Goal: Transaction & Acquisition: Purchase product/service

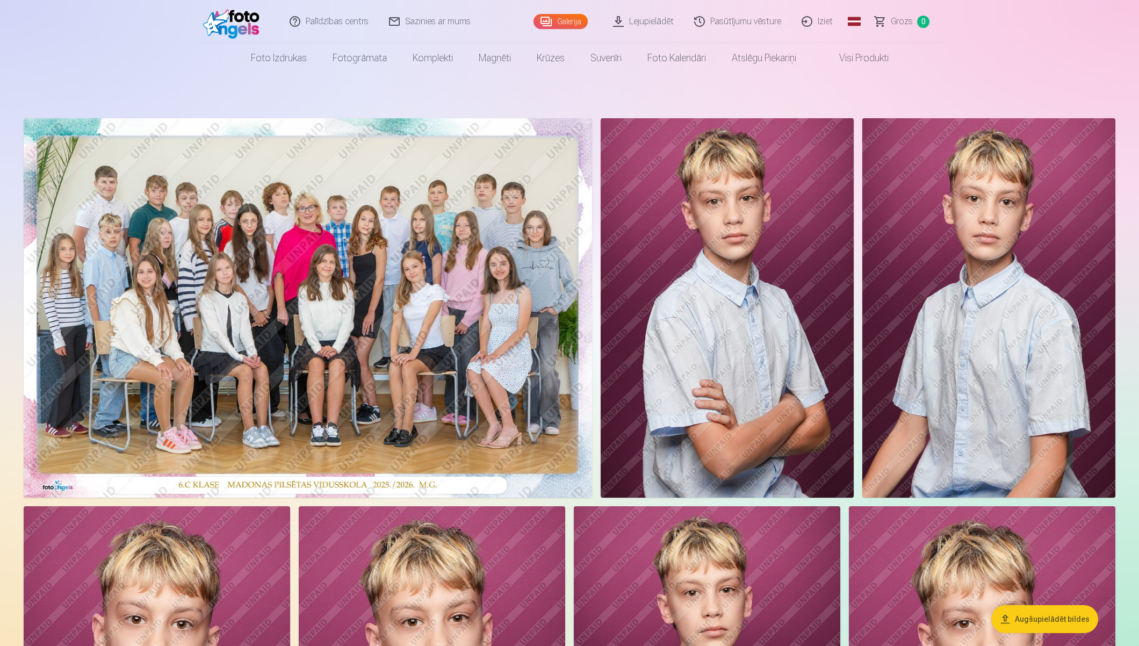
click at [412, 353] on img at bounding box center [308, 307] width 569 height 379
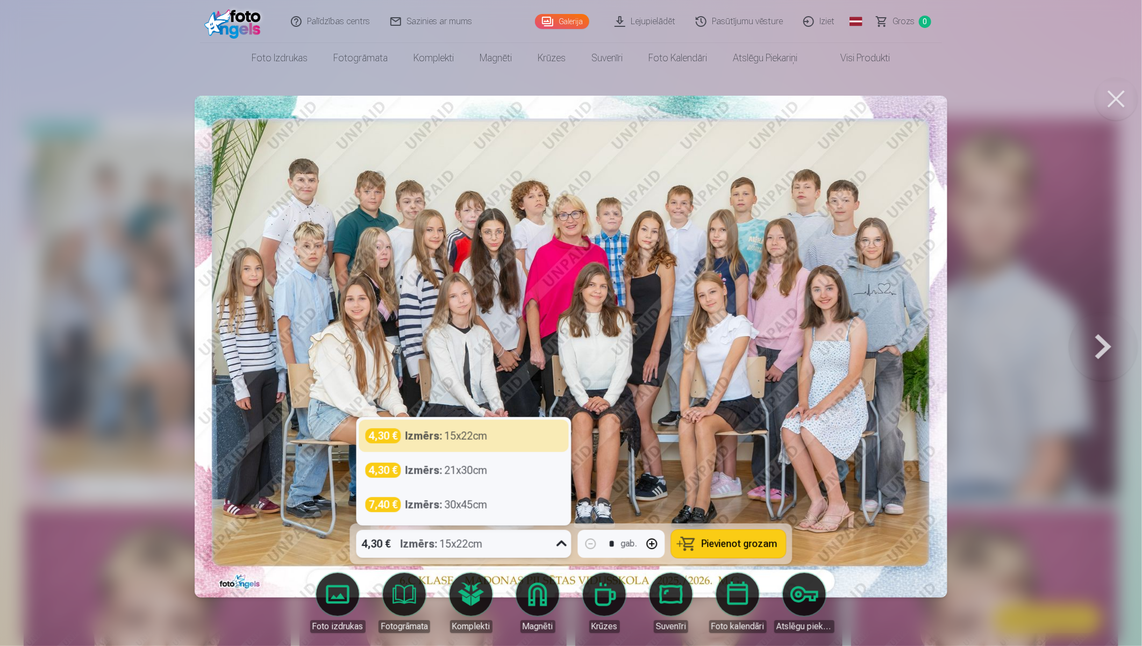
click at [562, 547] on icon at bounding box center [561, 543] width 17 height 17
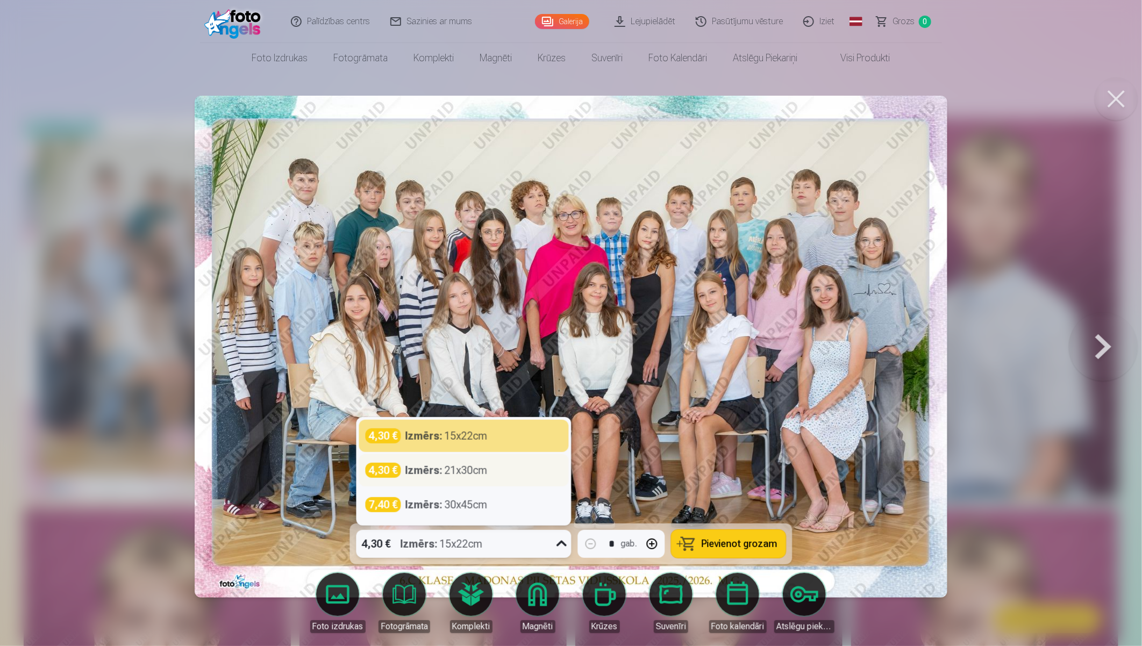
click at [496, 473] on div "4,30 € Izmērs : 21x30cm" at bounding box center [463, 470] width 197 height 15
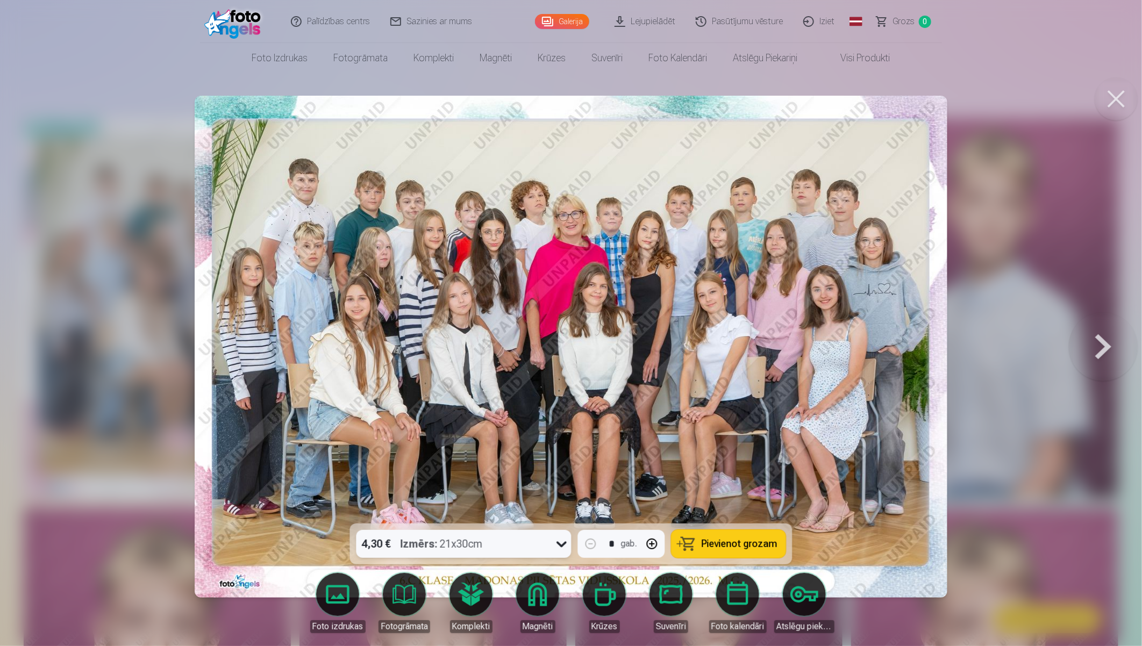
click at [736, 547] on span "Pievienot grozam" at bounding box center [739, 544] width 76 height 10
click at [1116, 97] on button at bounding box center [1115, 98] width 43 height 43
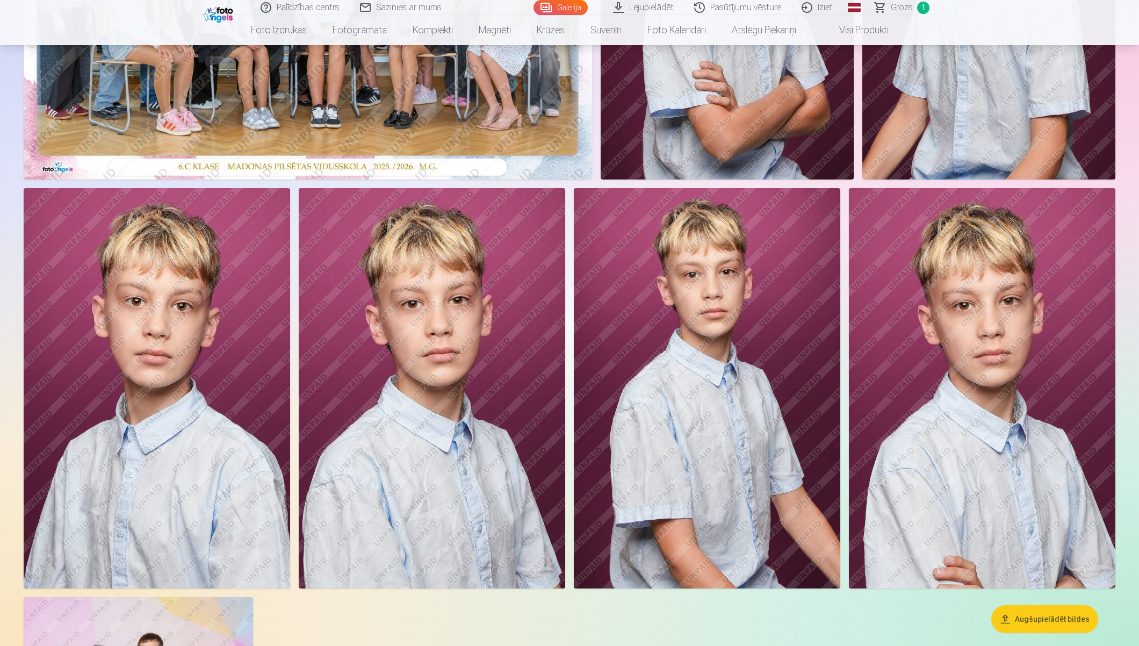
scroll to position [637, 0]
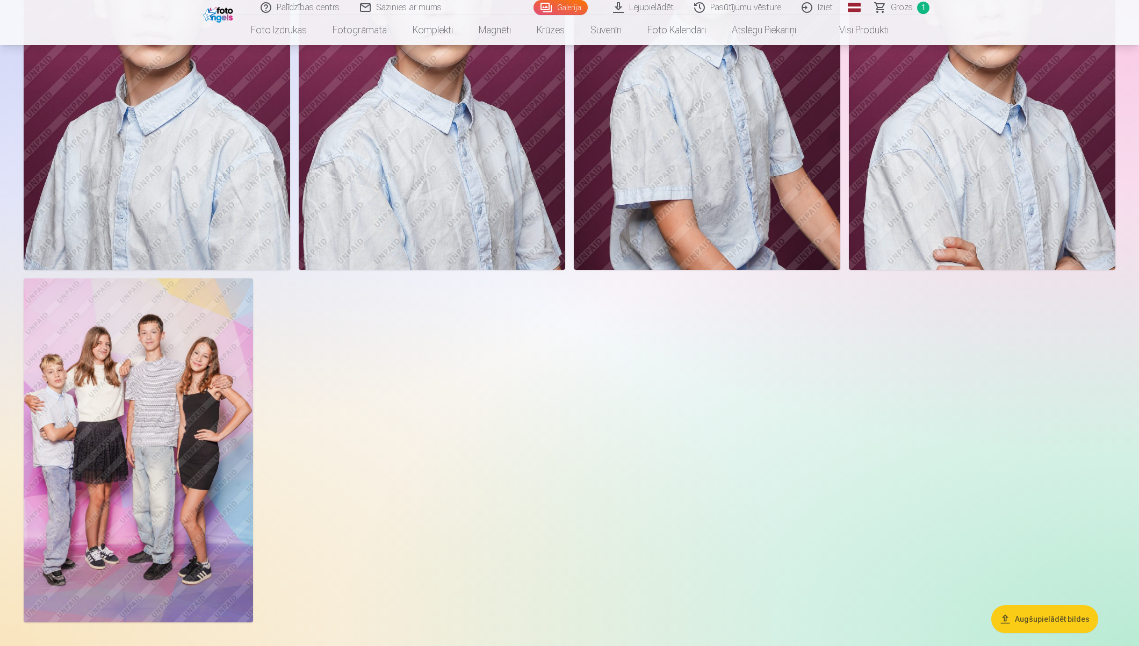
click at [192, 396] on img at bounding box center [138, 450] width 229 height 344
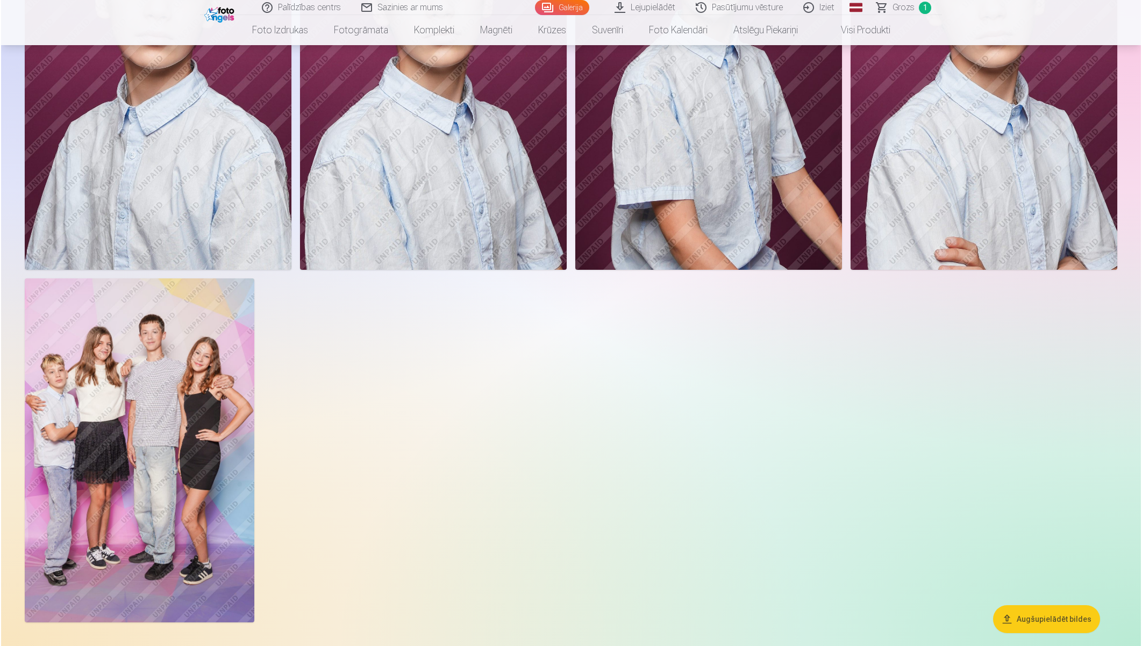
scroll to position [638, 0]
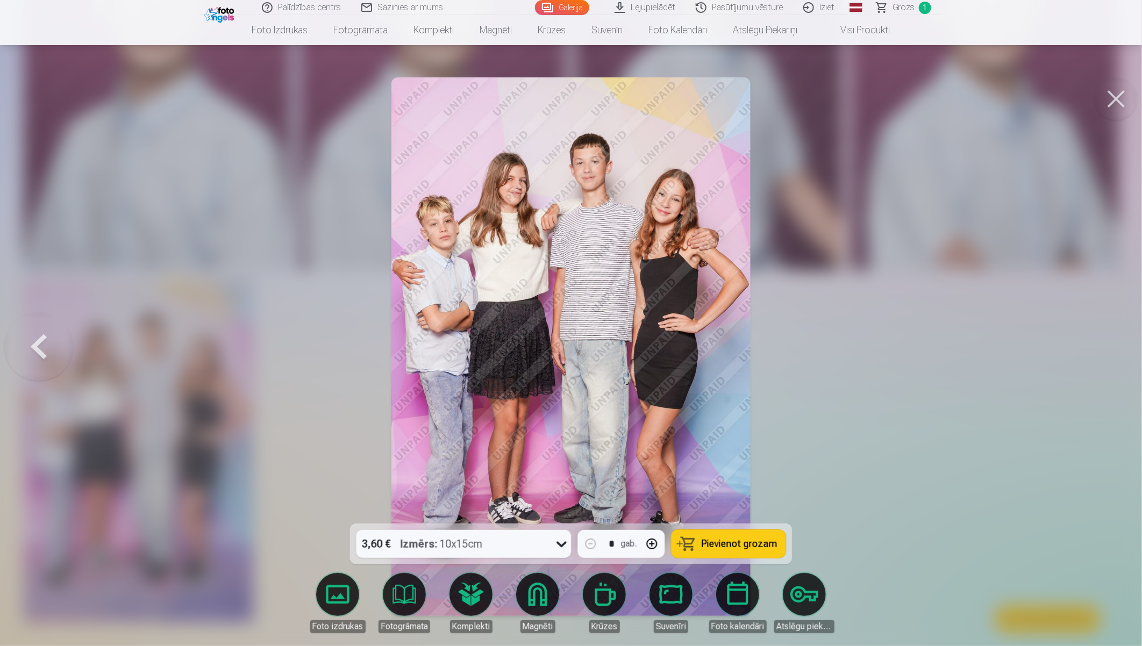
click at [561, 544] on icon at bounding box center [561, 543] width 17 height 17
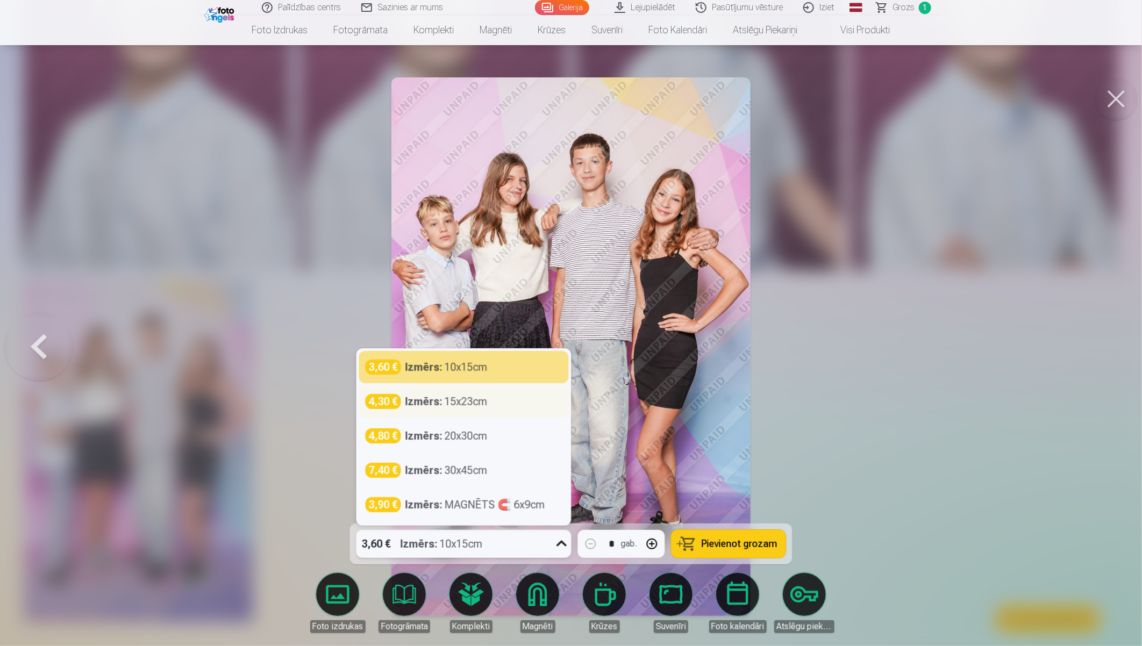
click at [519, 405] on div "4,30 € Izmērs : 15x23cm" at bounding box center [463, 401] width 197 height 15
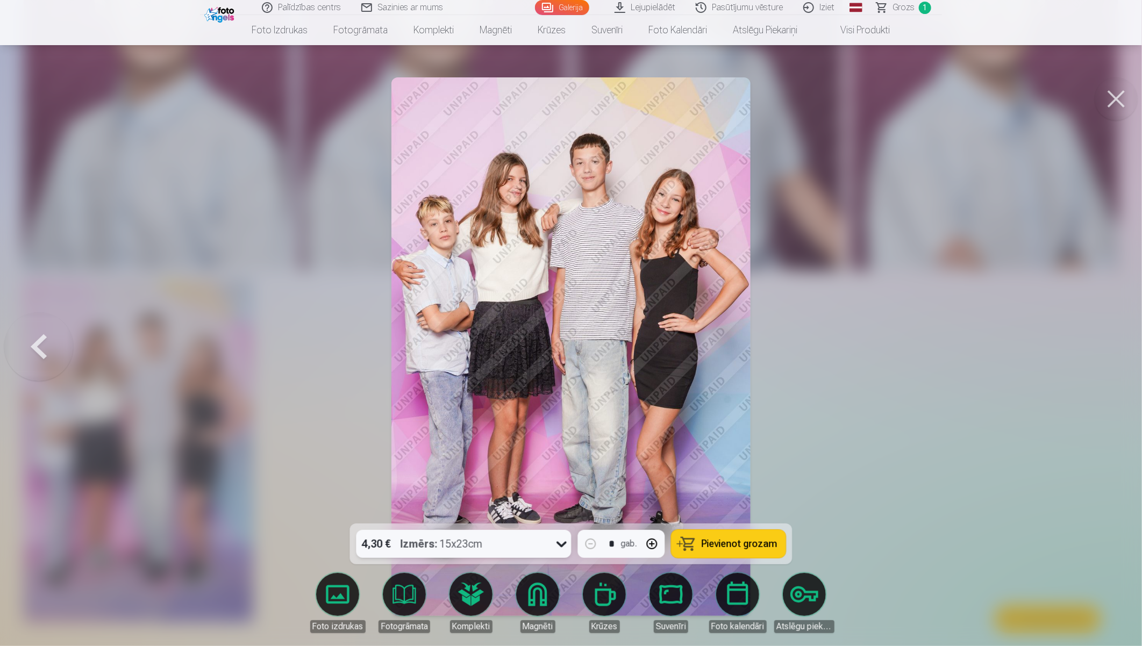
click at [740, 544] on span "Pievienot grozam" at bounding box center [739, 544] width 76 height 10
click at [1118, 98] on button at bounding box center [1115, 98] width 43 height 43
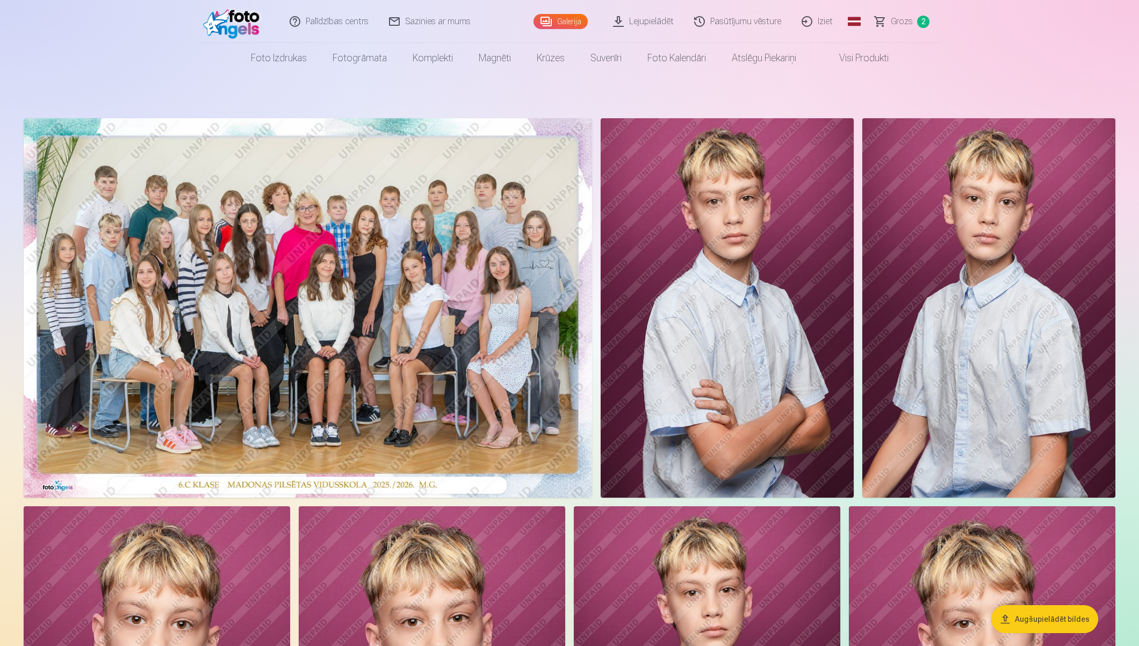
click at [787, 323] on img at bounding box center [727, 307] width 253 height 379
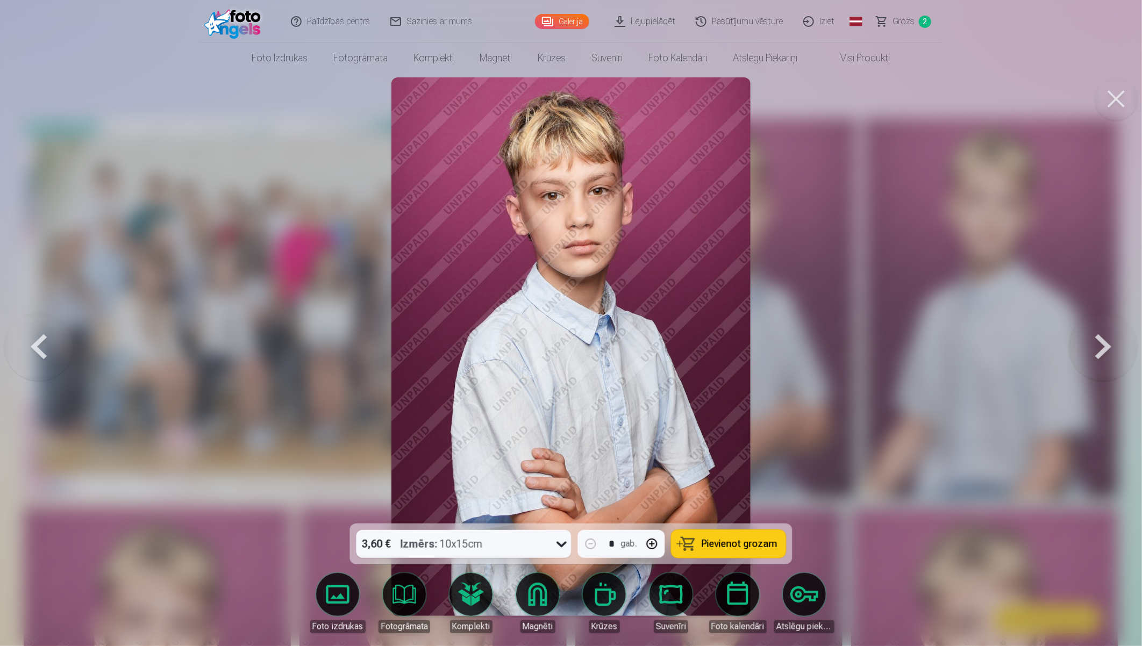
click at [1091, 349] on button at bounding box center [1102, 347] width 69 height 332
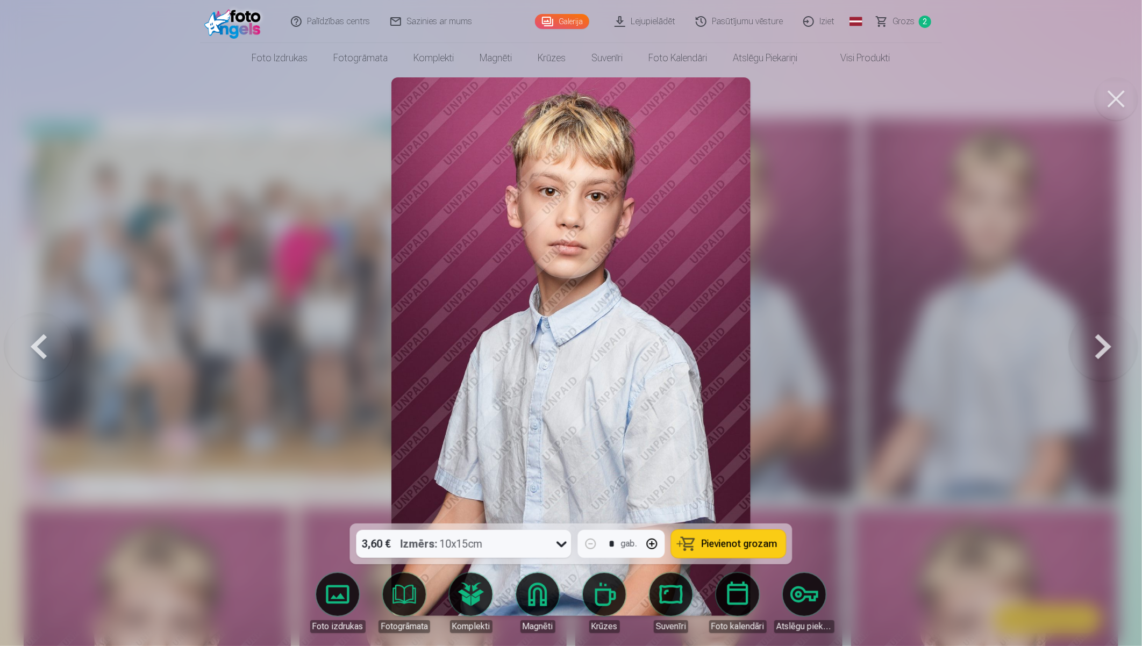
click at [1091, 349] on button at bounding box center [1102, 347] width 69 height 332
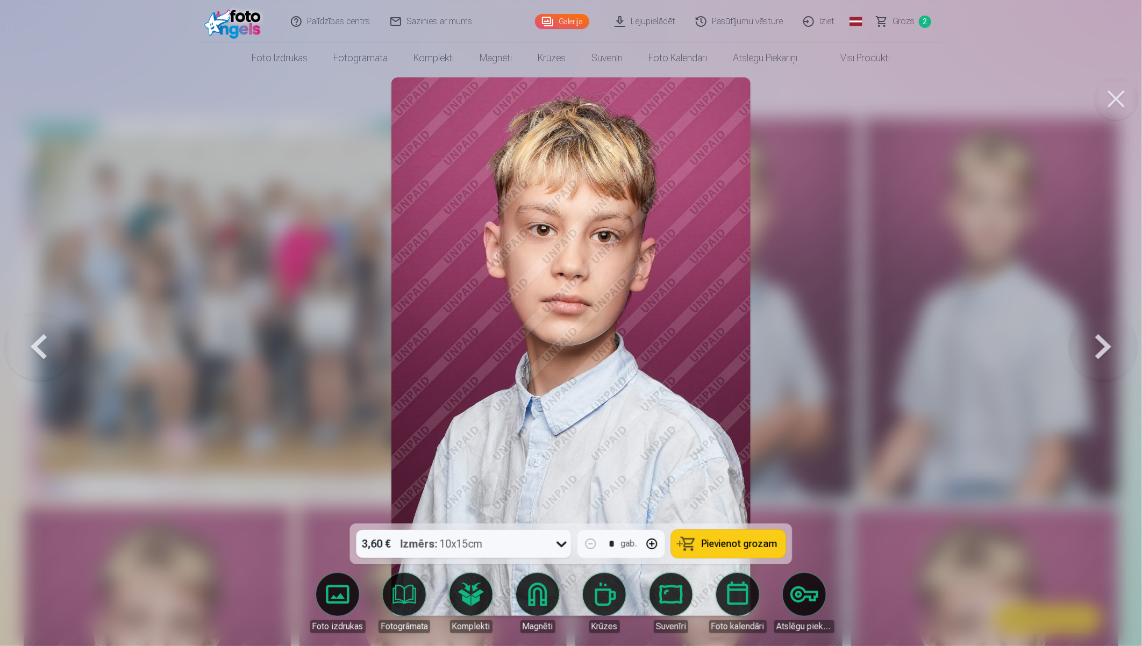
click at [1091, 349] on button at bounding box center [1102, 347] width 69 height 332
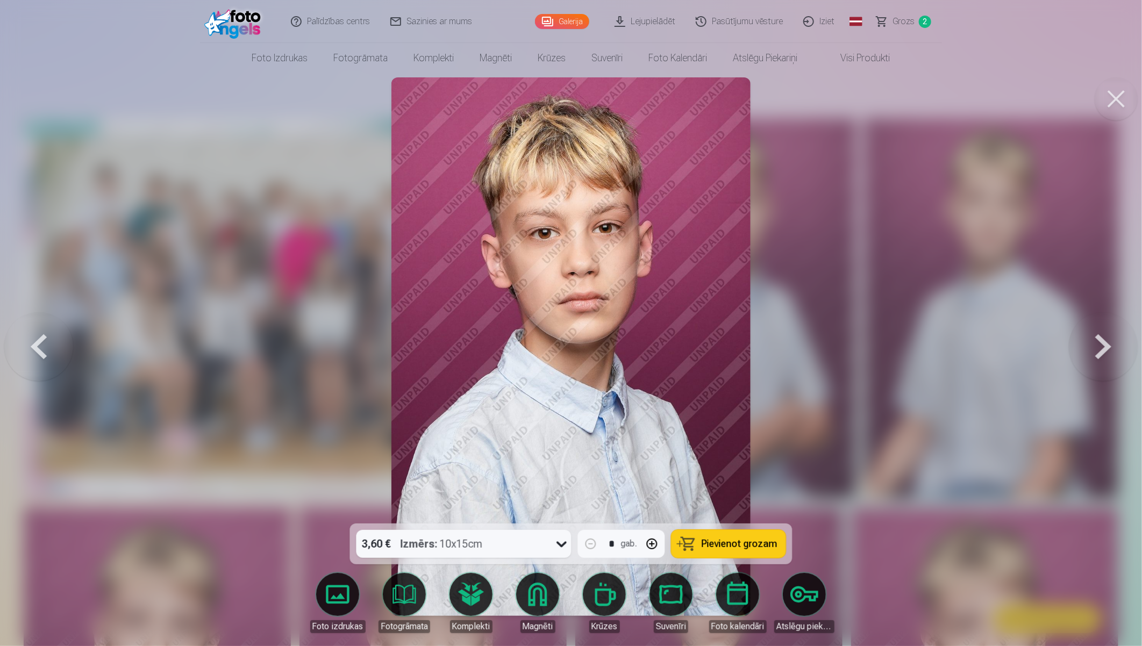
click at [1091, 349] on button at bounding box center [1102, 347] width 69 height 332
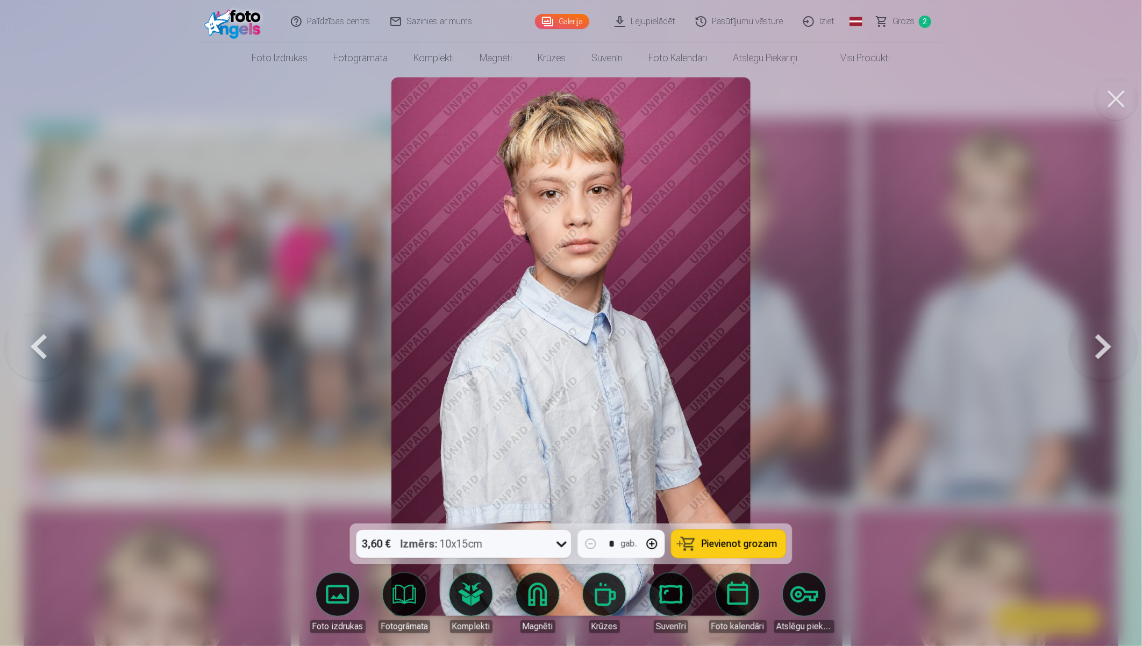
click at [1091, 349] on button at bounding box center [1102, 347] width 69 height 332
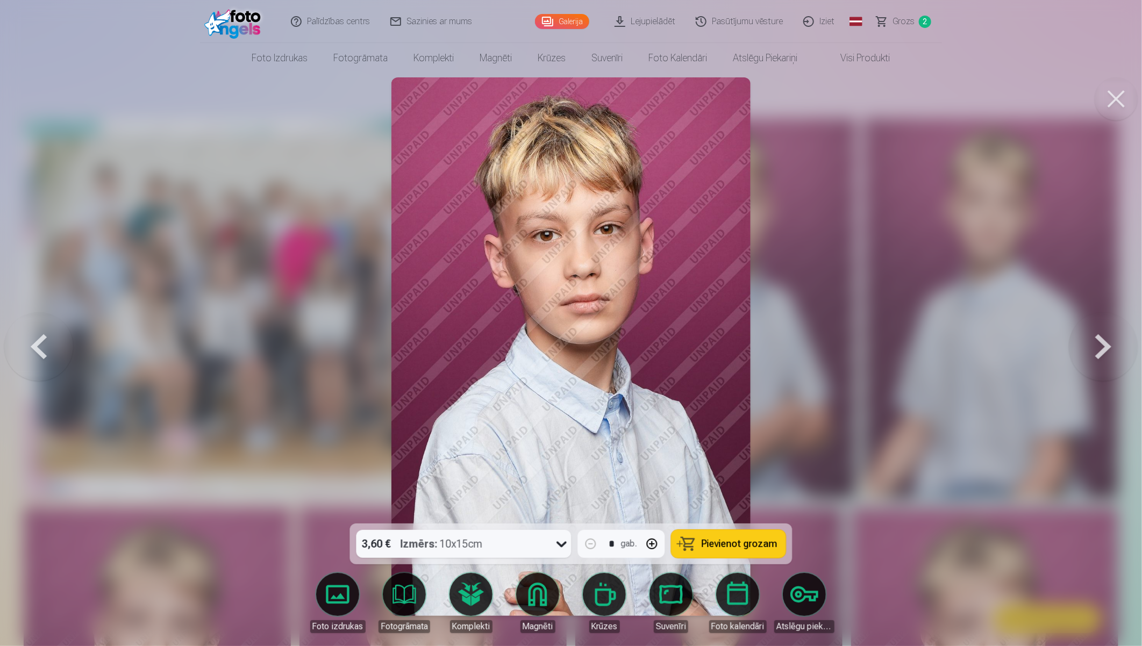
click at [1091, 349] on button at bounding box center [1102, 347] width 69 height 332
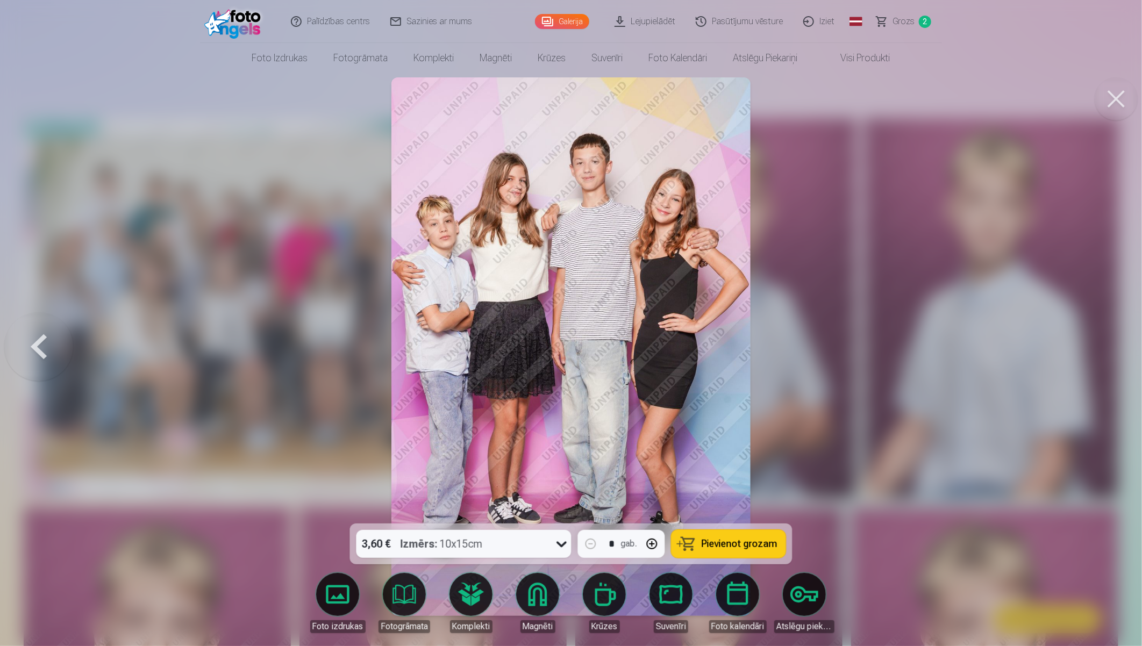
click at [1091, 349] on div at bounding box center [571, 323] width 1142 height 646
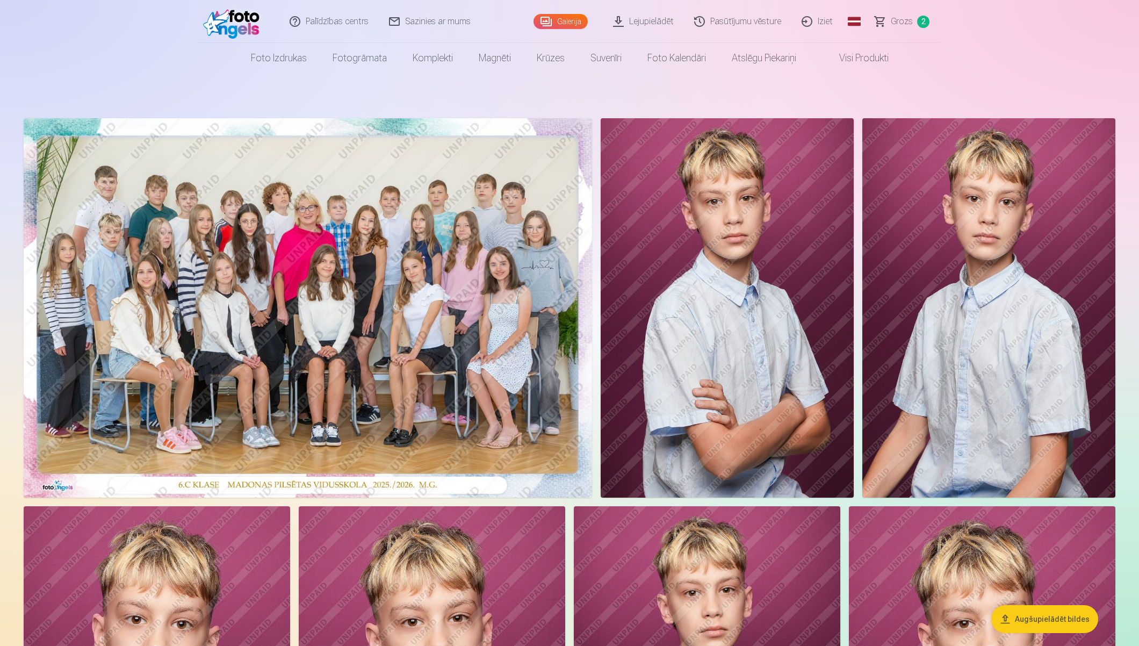
click at [778, 321] on img at bounding box center [727, 307] width 253 height 379
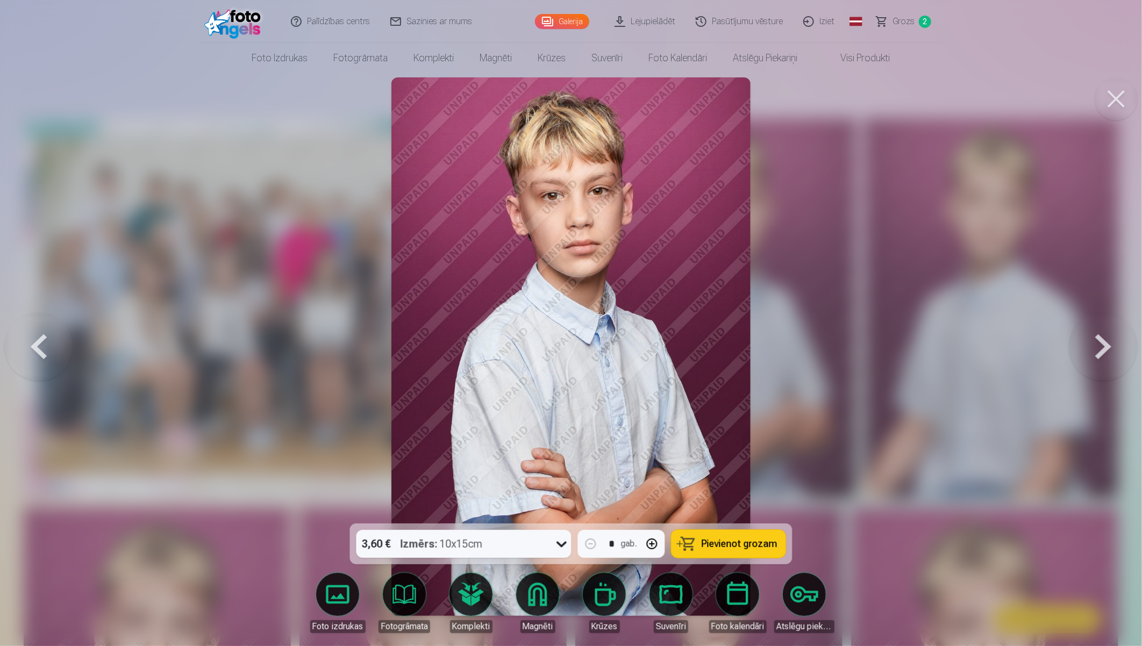
click at [555, 540] on icon at bounding box center [561, 543] width 17 height 17
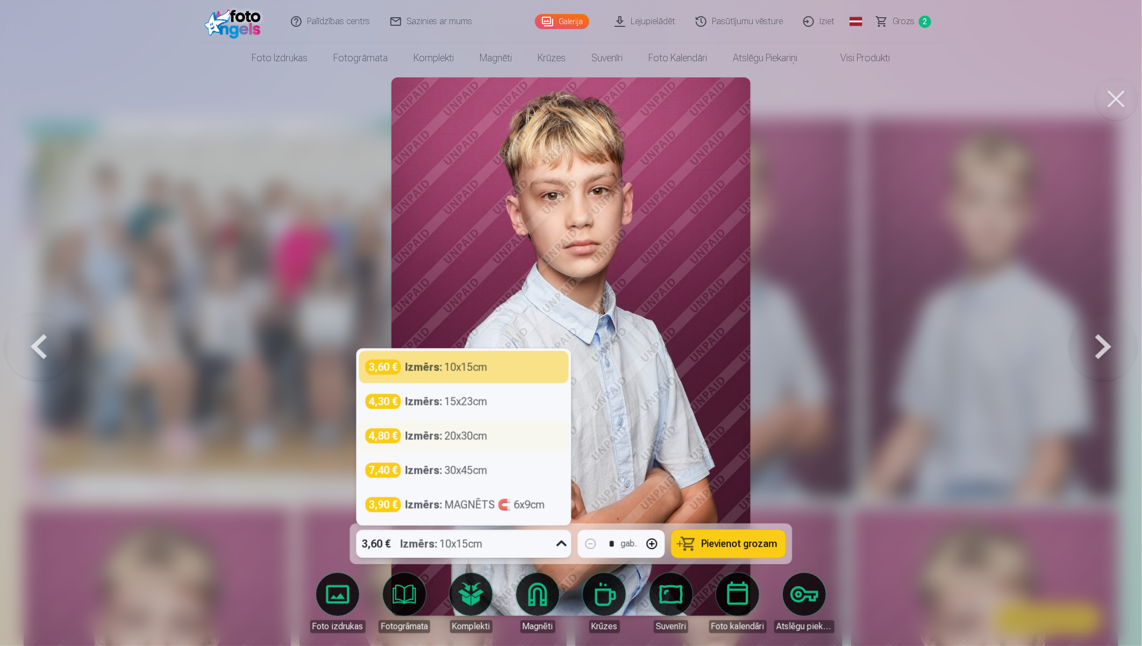
click at [461, 434] on div "Izmērs : 20x30cm" at bounding box center [446, 435] width 82 height 15
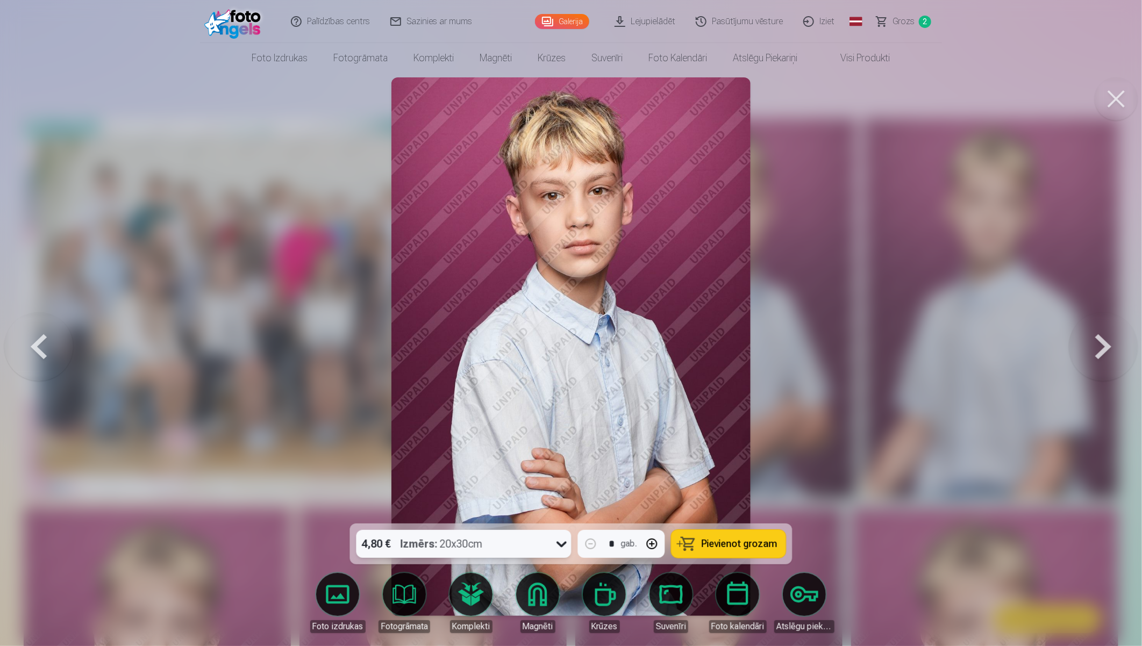
click at [723, 541] on span "Pievienot grozam" at bounding box center [739, 544] width 76 height 10
click at [1083, 346] on button at bounding box center [1102, 347] width 69 height 332
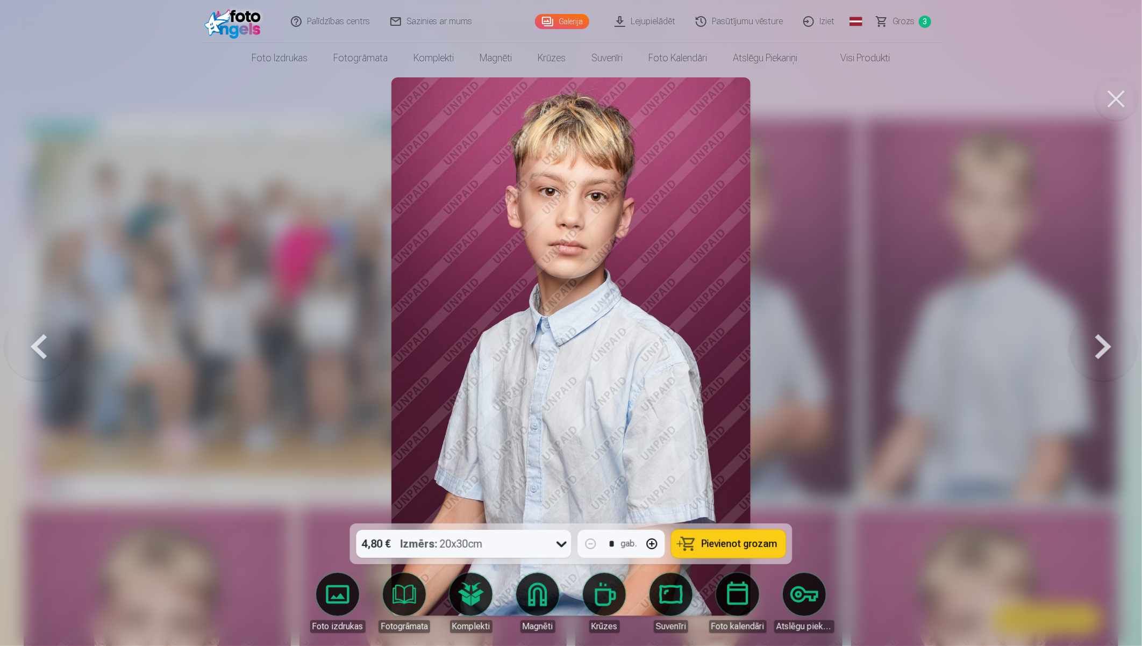
click at [1083, 346] on button at bounding box center [1102, 347] width 69 height 332
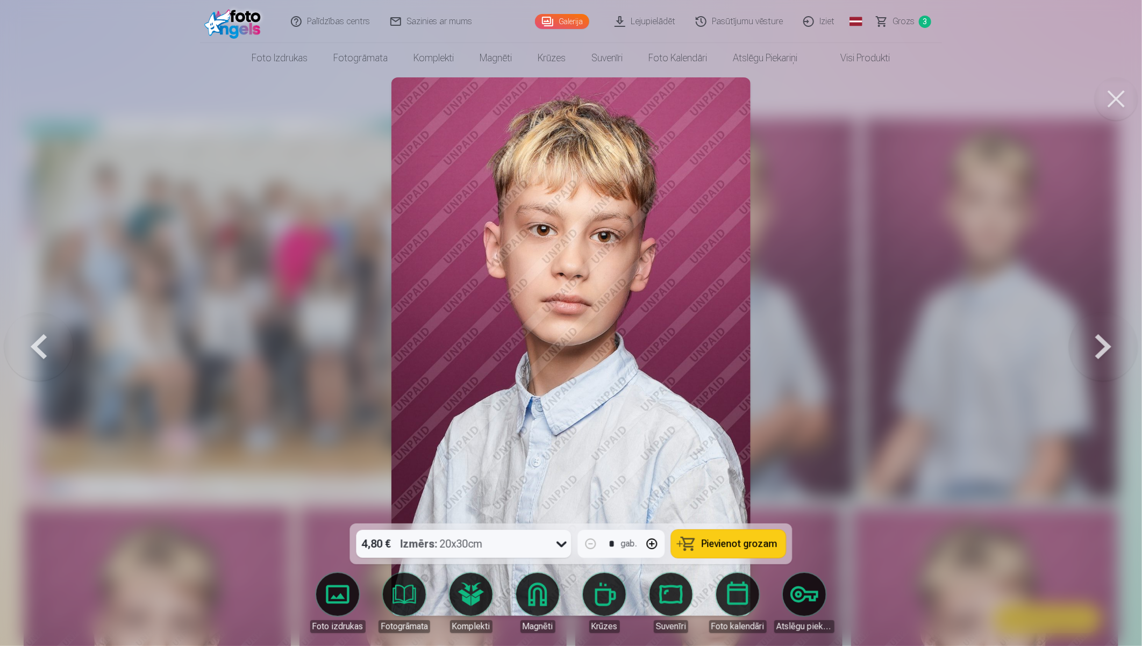
click at [1083, 346] on button at bounding box center [1102, 347] width 69 height 332
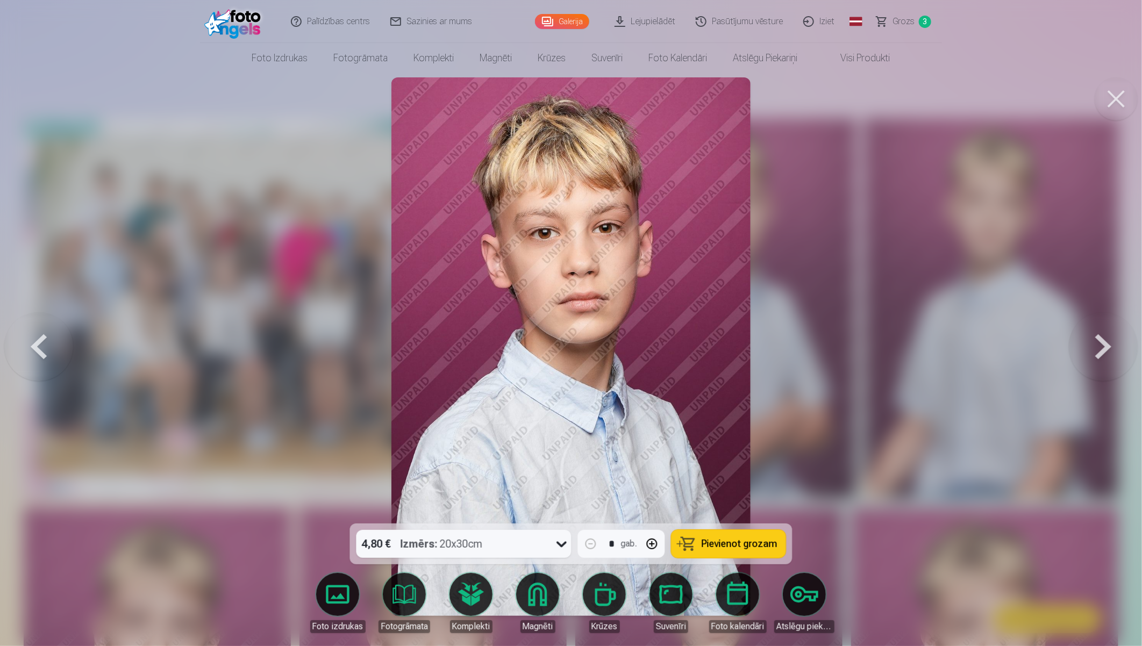
click at [1083, 346] on button at bounding box center [1102, 347] width 69 height 332
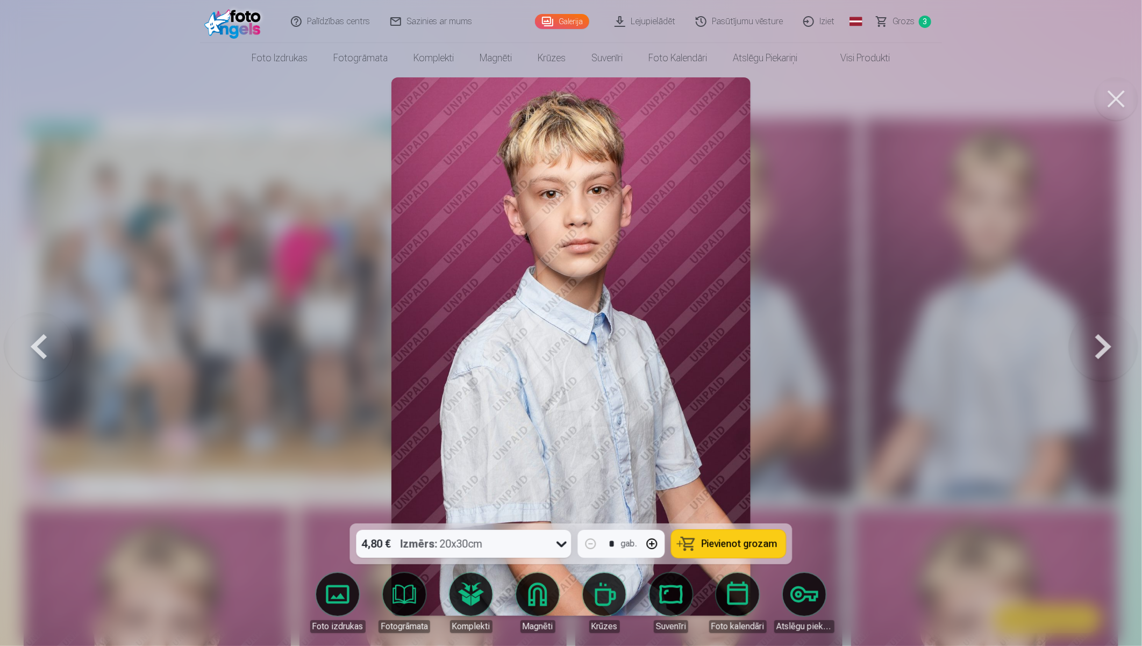
click at [1083, 346] on button at bounding box center [1102, 347] width 69 height 332
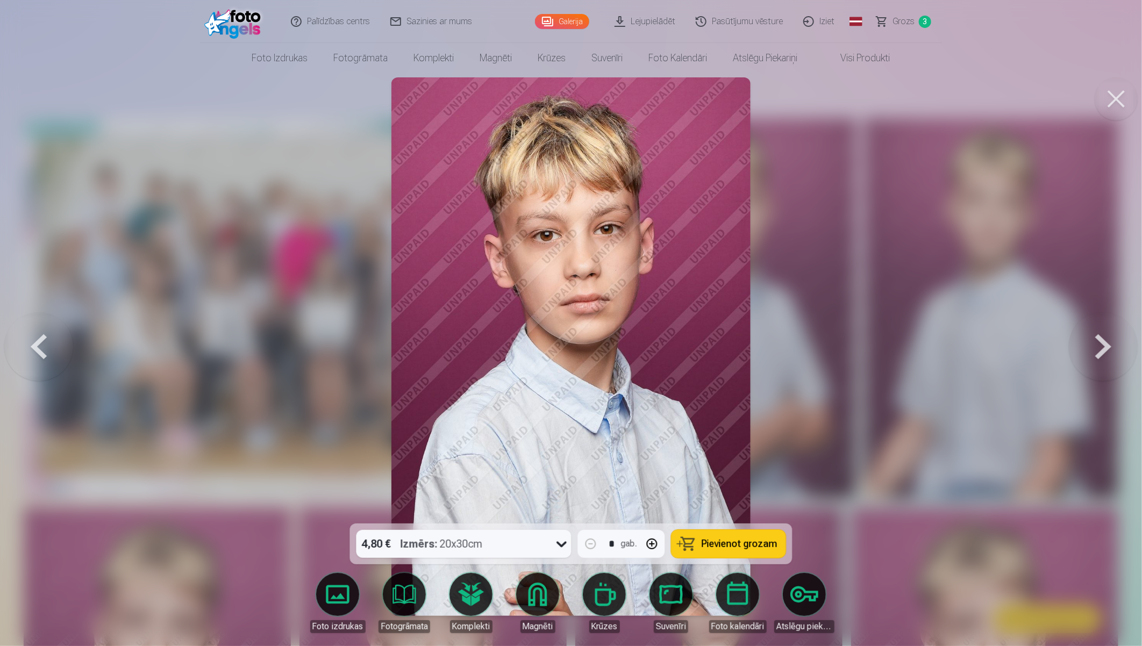
click at [1083, 346] on button at bounding box center [1102, 347] width 69 height 332
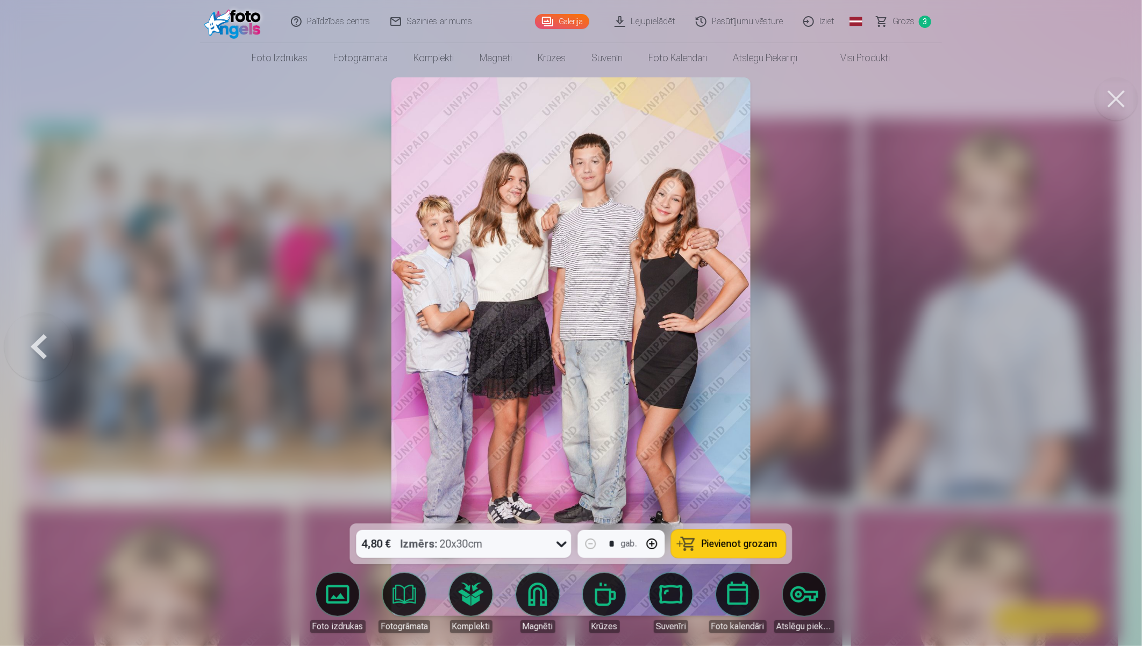
click at [46, 348] on button at bounding box center [38, 347] width 69 height 332
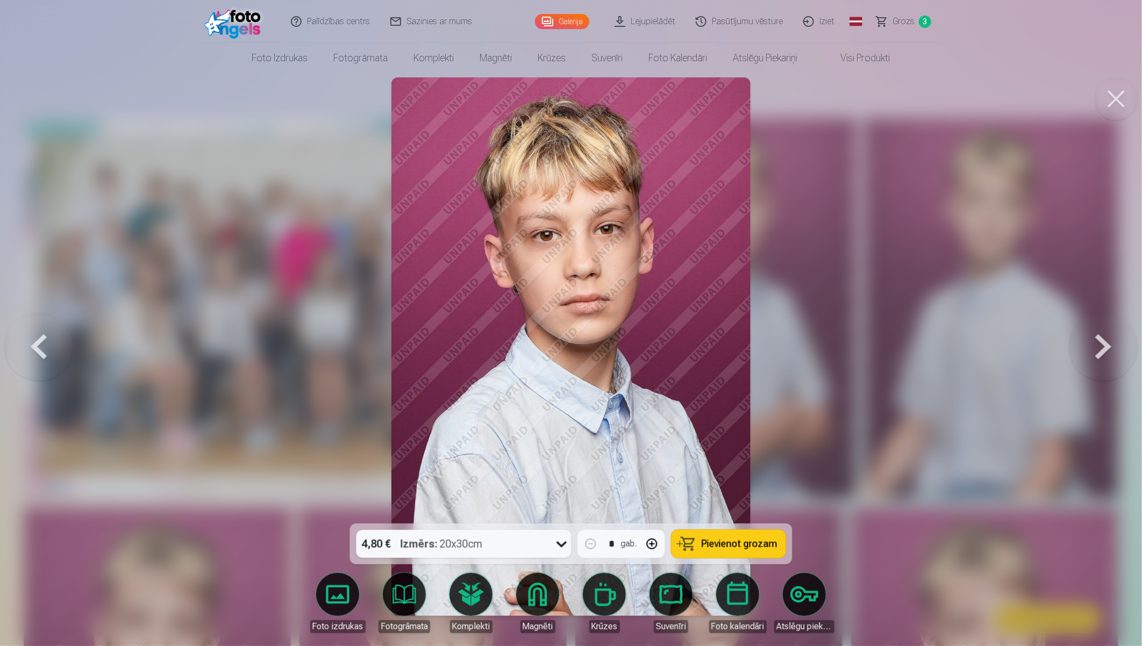
click at [39, 345] on button at bounding box center [38, 347] width 69 height 332
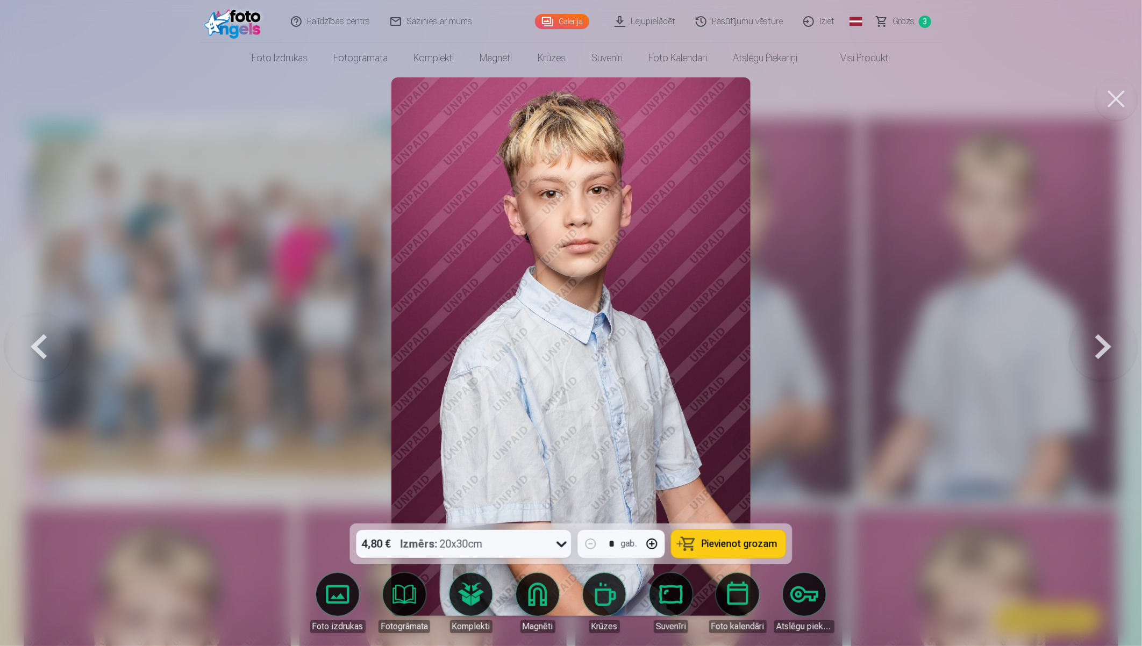
click at [39, 345] on button at bounding box center [38, 347] width 69 height 332
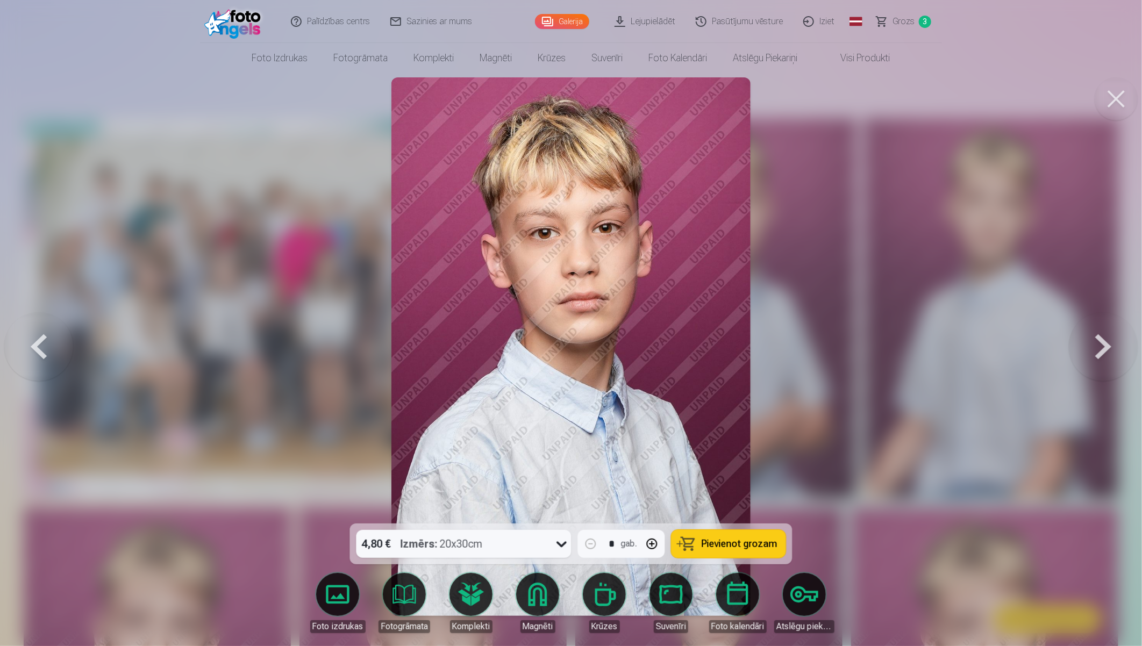
click at [39, 345] on button at bounding box center [38, 347] width 69 height 332
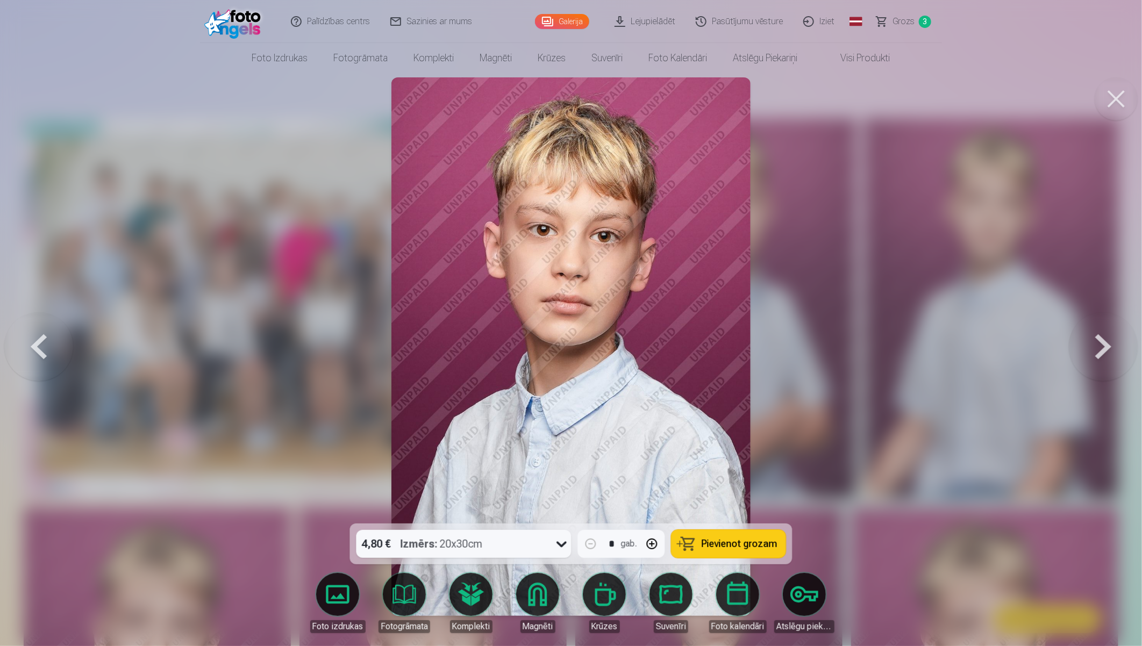
click at [39, 345] on button at bounding box center [38, 347] width 69 height 332
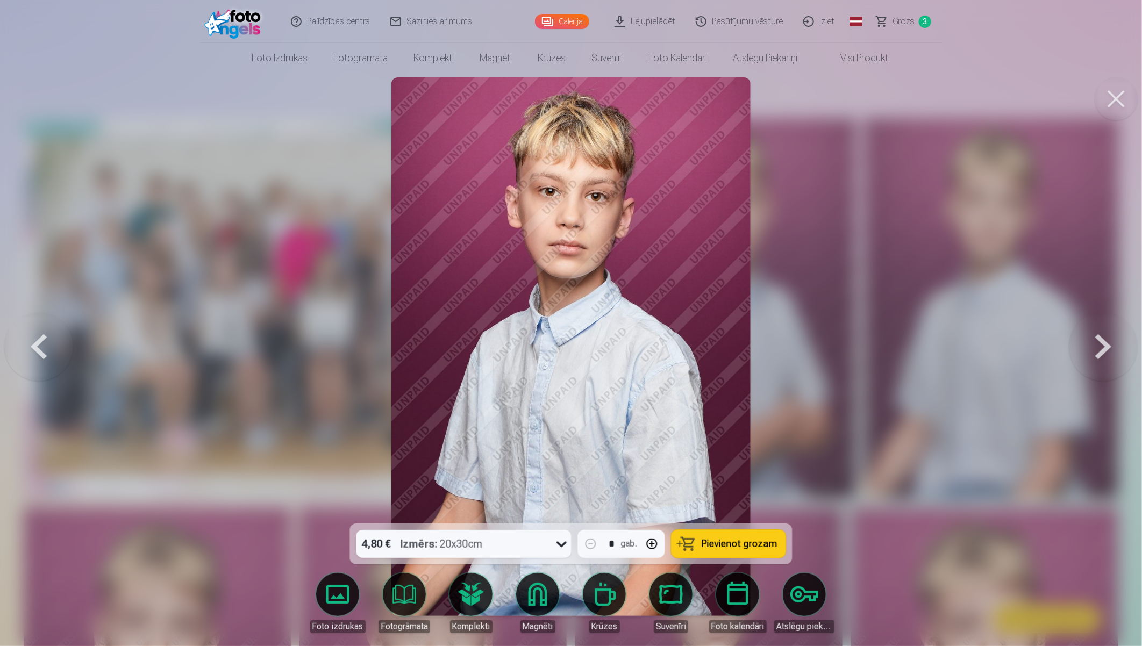
click at [39, 345] on button at bounding box center [38, 347] width 69 height 332
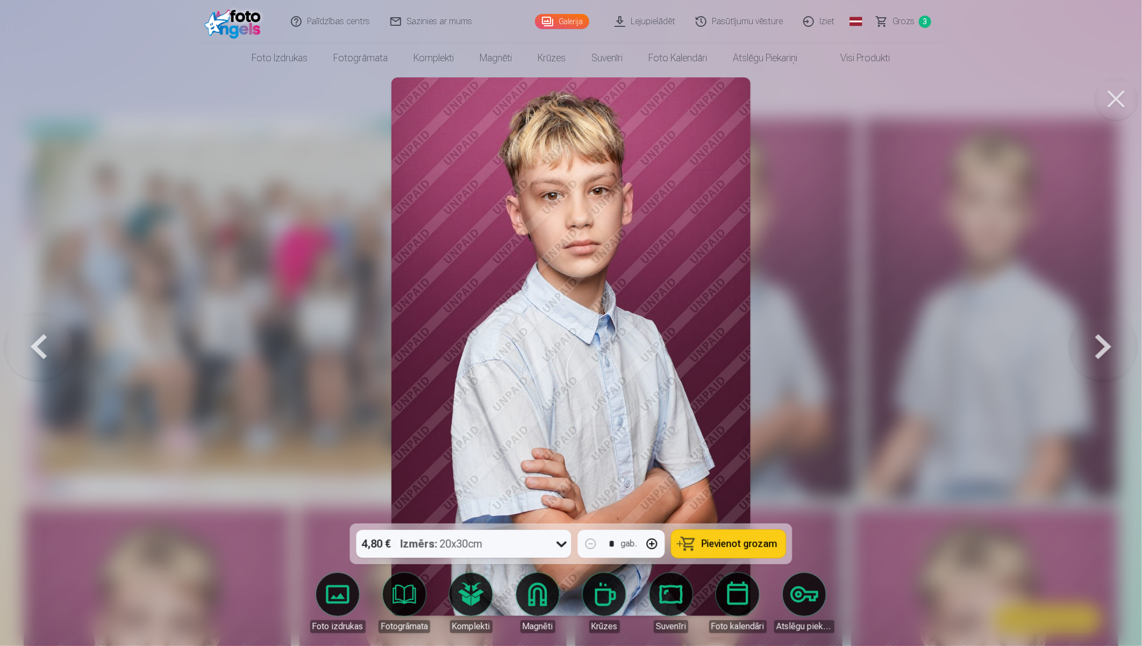
click at [1115, 96] on button at bounding box center [1115, 98] width 43 height 43
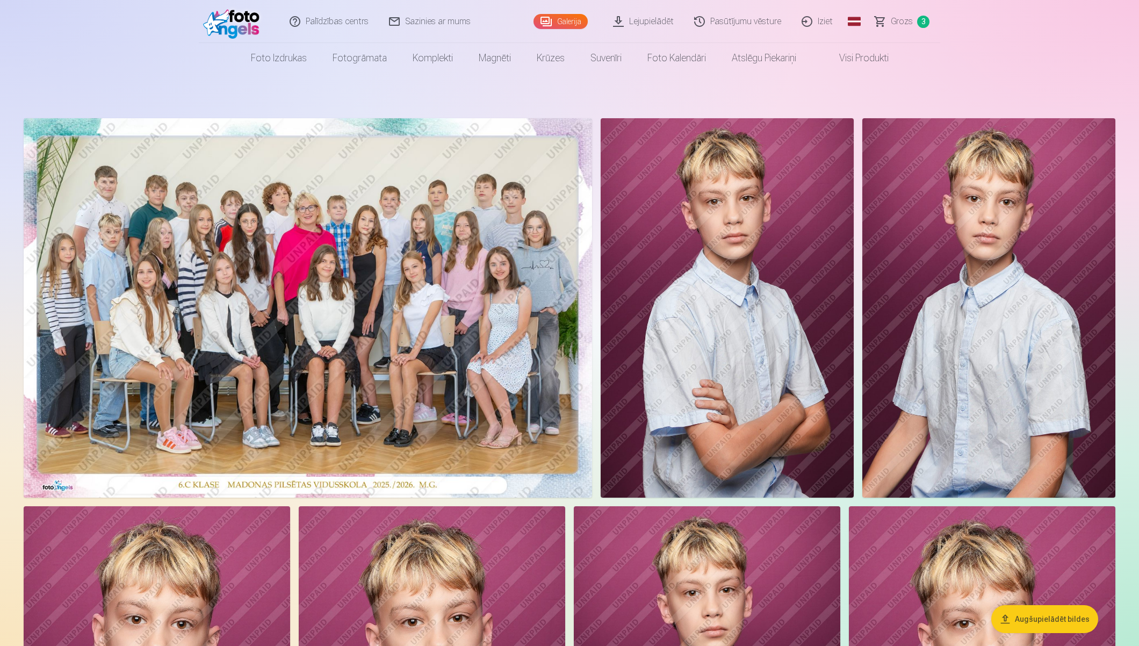
click at [907, 20] on span "Grozs" at bounding box center [902, 21] width 22 height 13
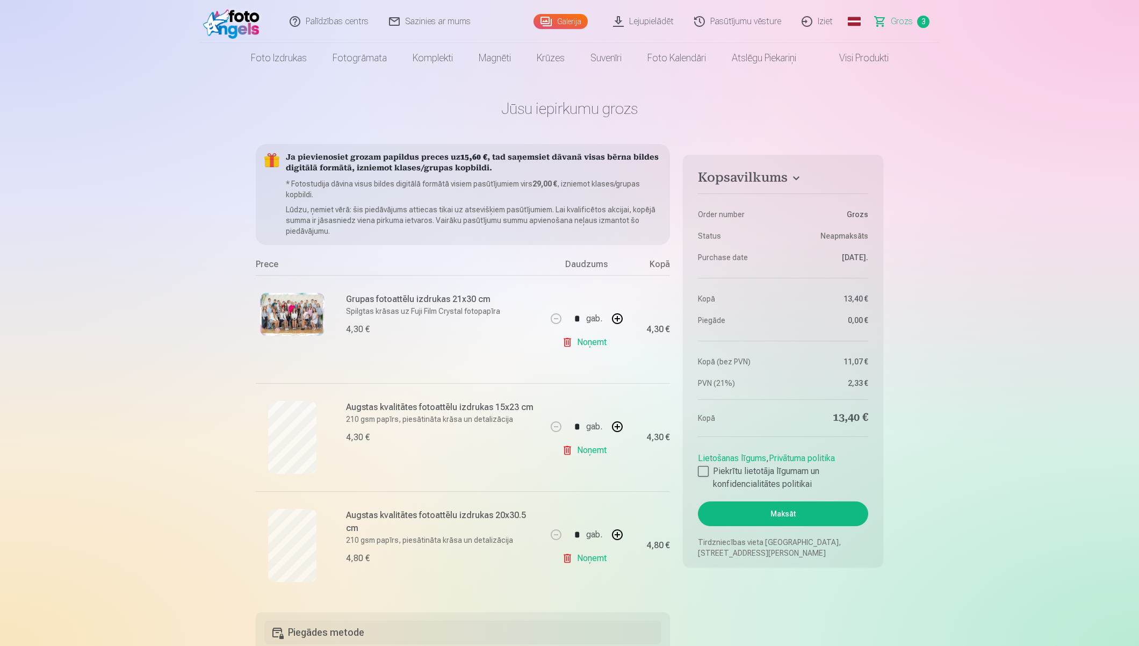
click at [298, 505] on div "Augstas kvalitātes fotoattēlu izdrukas 20x30.5 cm 210 gsm papīrs, piesātināta k…" at bounding box center [401, 545] width 291 height 108
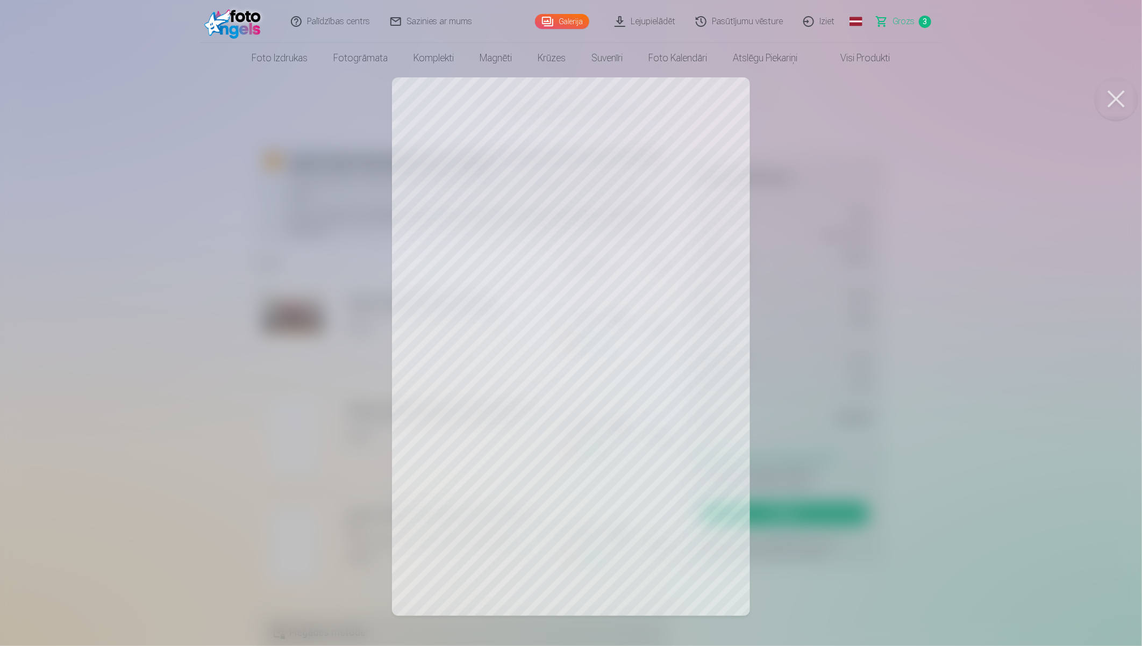
click at [1114, 101] on button at bounding box center [1115, 98] width 43 height 43
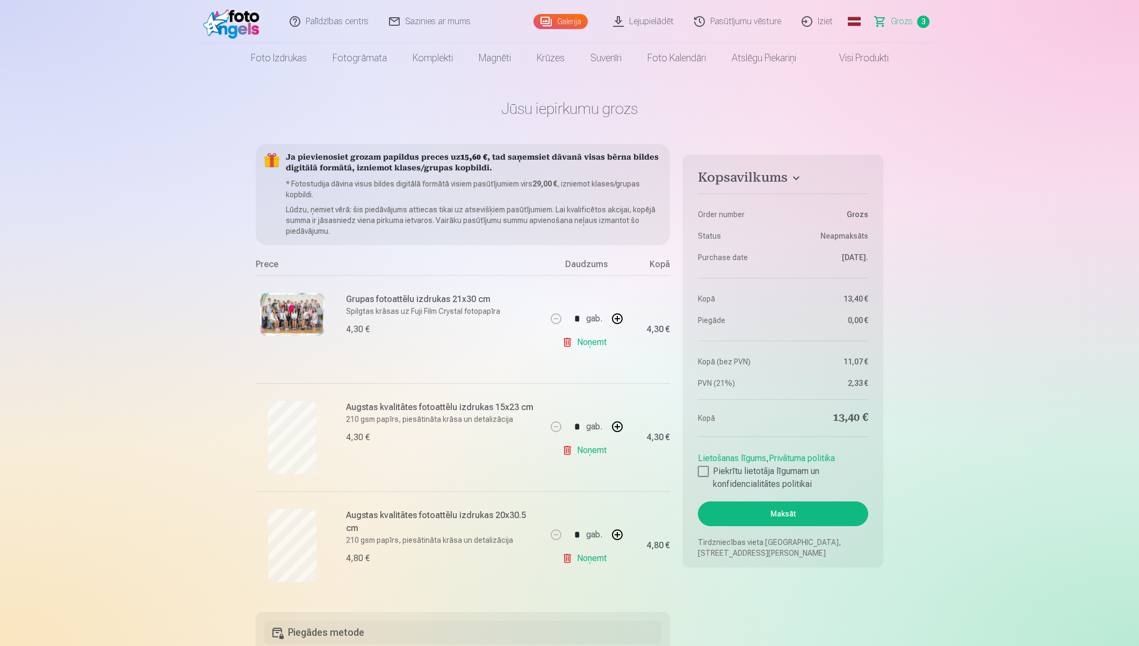
click at [817, 23] on link "Iziet" at bounding box center [818, 21] width 52 height 43
